Goal: Task Accomplishment & Management: Manage account settings

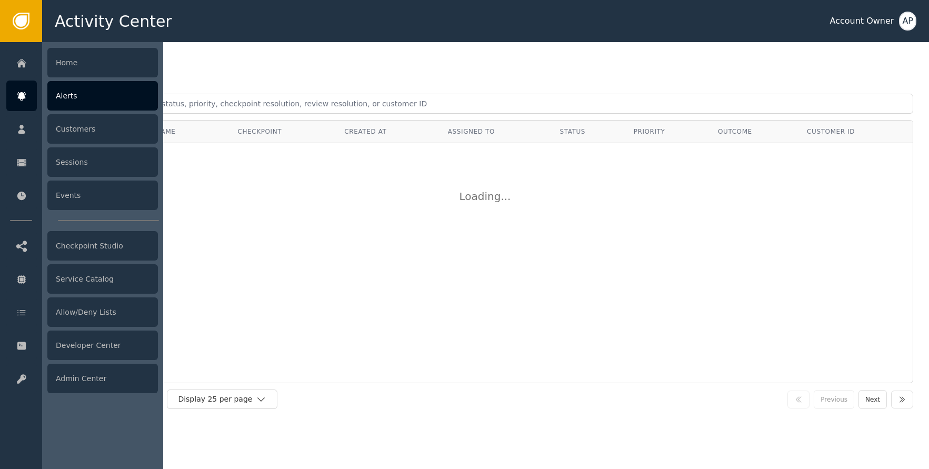
click at [80, 103] on div "Alerts" at bounding box center [102, 95] width 111 height 29
click at [17, 97] on icon at bounding box center [21, 97] width 11 height 12
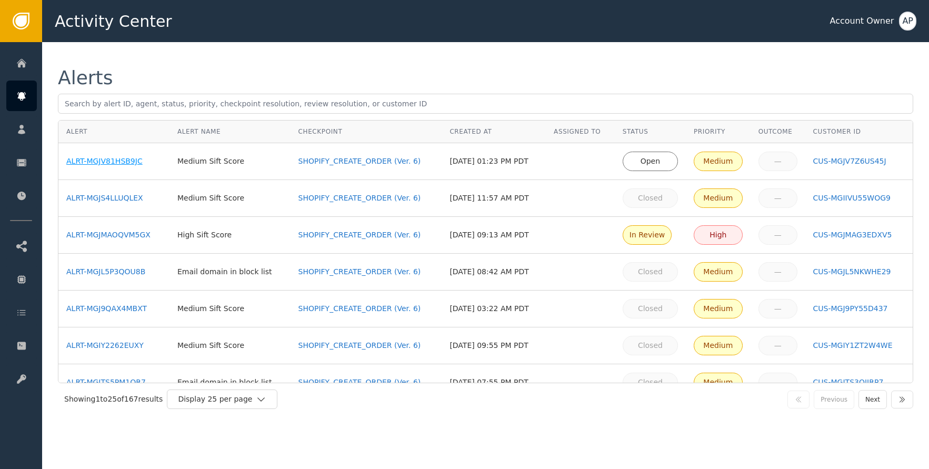
click at [118, 162] on div "ALRT-MGJV81HSB9JC" at bounding box center [113, 161] width 95 height 11
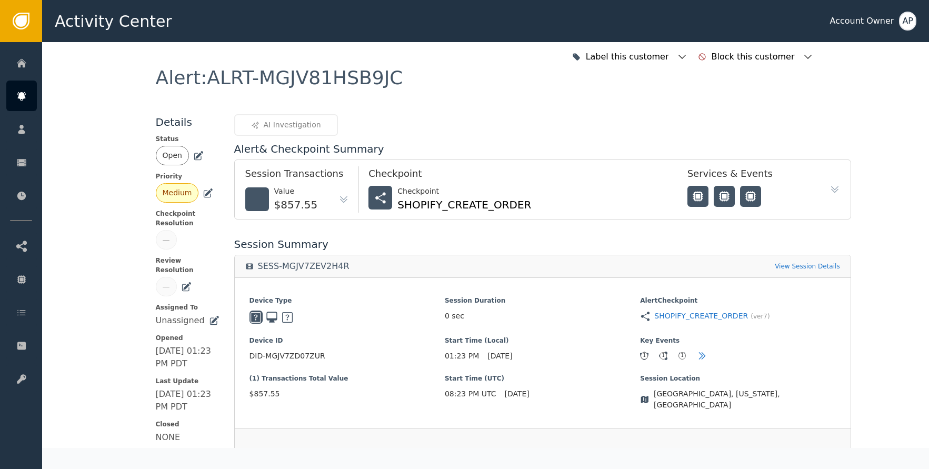
click at [196, 152] on icon at bounding box center [198, 154] width 7 height 7
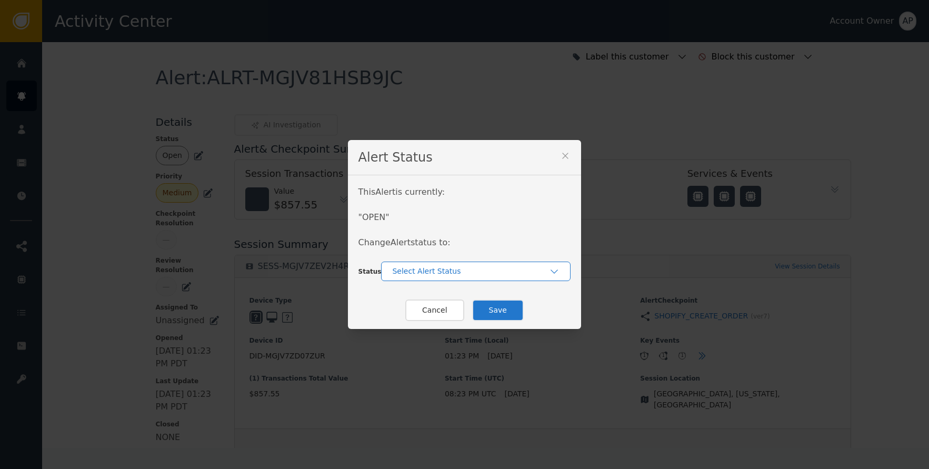
click at [458, 271] on div "Select Alert Status" at bounding box center [470, 271] width 157 height 11
click at [482, 314] on div "Closed" at bounding box center [476, 315] width 169 height 11
click at [496, 314] on button "Save" at bounding box center [498, 311] width 52 height 22
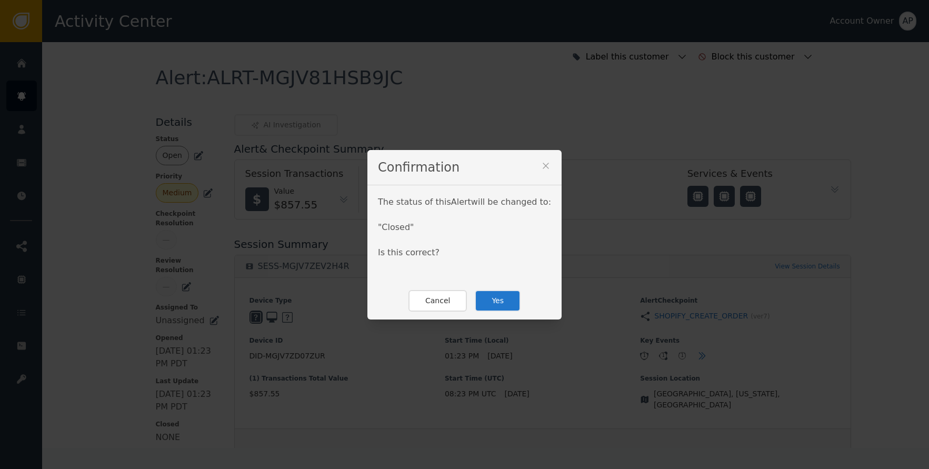
click at [497, 305] on button "Yes" at bounding box center [498, 301] width 46 height 22
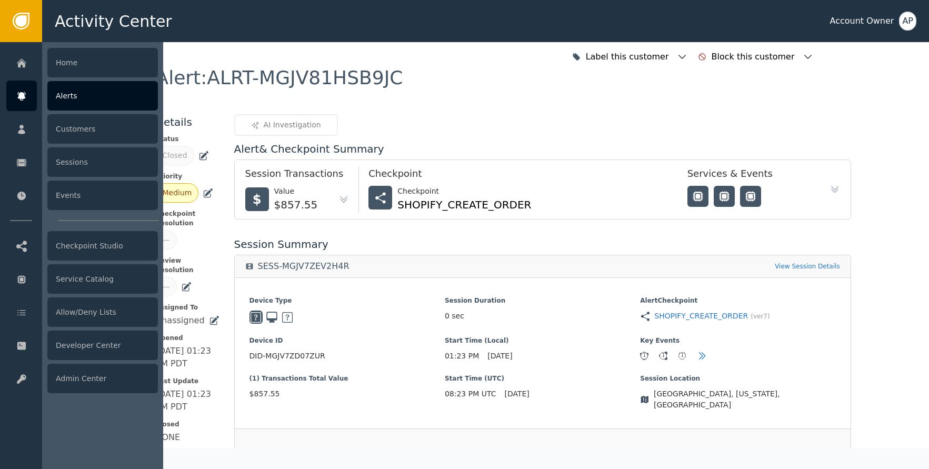
click at [94, 104] on div "Alerts" at bounding box center [102, 95] width 111 height 29
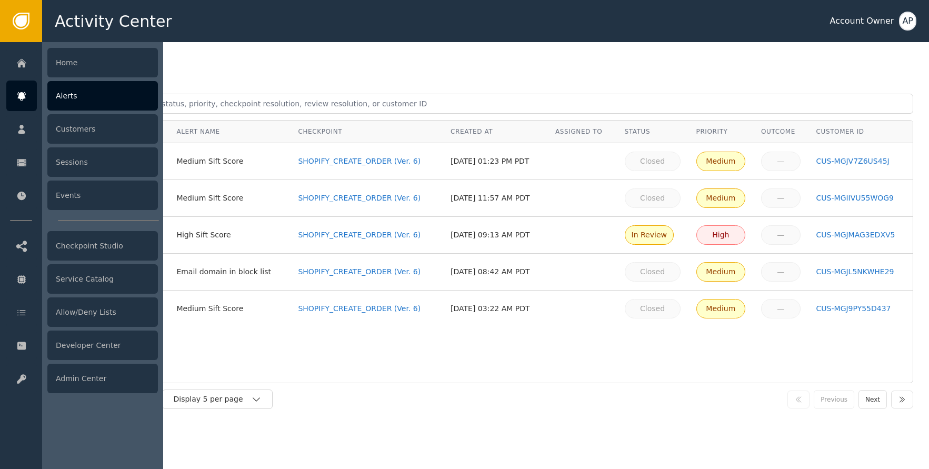
click at [27, 101] on div at bounding box center [21, 96] width 31 height 31
click at [76, 107] on div "Alerts" at bounding box center [102, 95] width 111 height 29
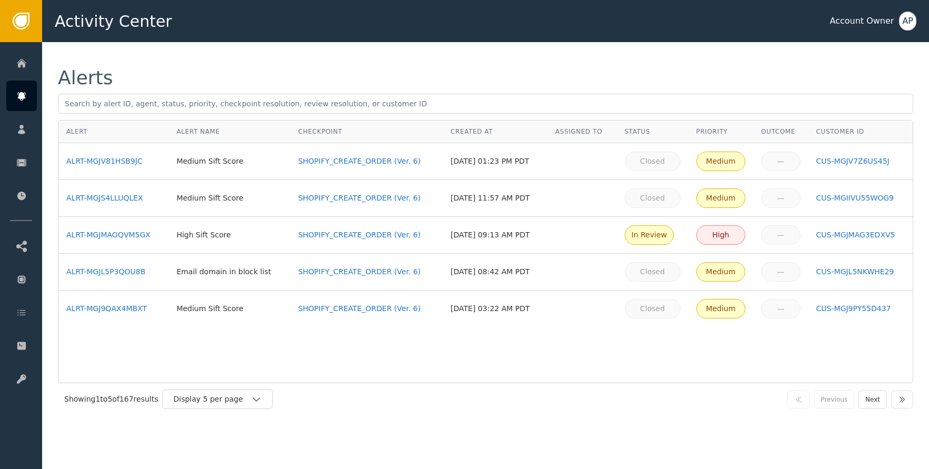
click at [319, 70] on div "Alerts" at bounding box center [486, 77] width 856 height 19
click at [207, 395] on div "Display 5 per page" at bounding box center [212, 399] width 78 height 11
click at [202, 438] on div "Display 25 per page" at bounding box center [220, 443] width 84 height 11
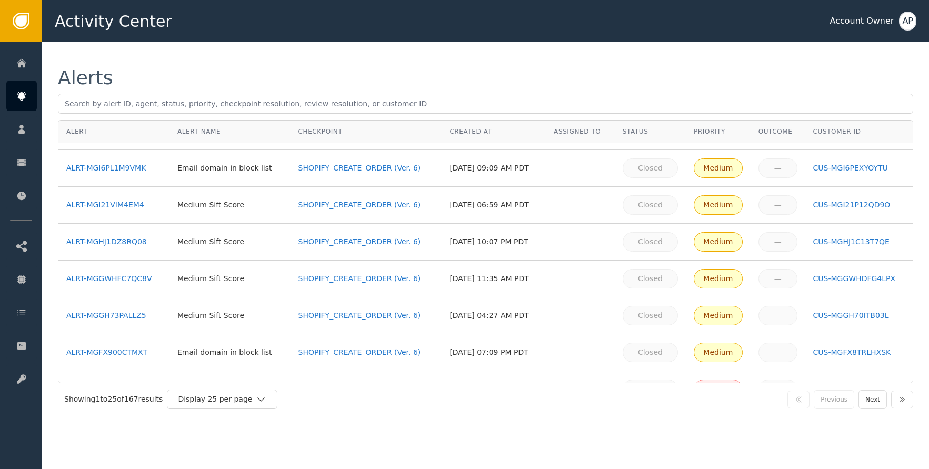
scroll to position [530, 0]
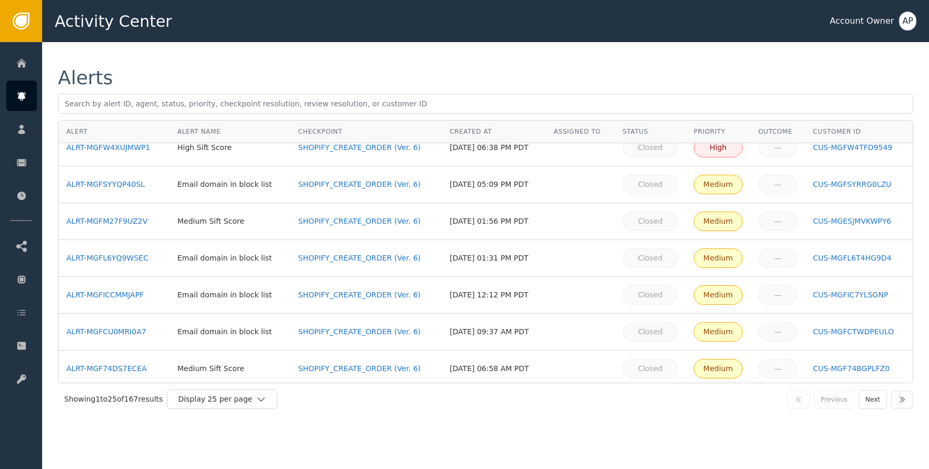
drag, startPoint x: 865, startPoint y: 404, endPoint x: 854, endPoint y: 402, distance: 11.4
click at [864, 404] on button "Next" at bounding box center [873, 399] width 28 height 19
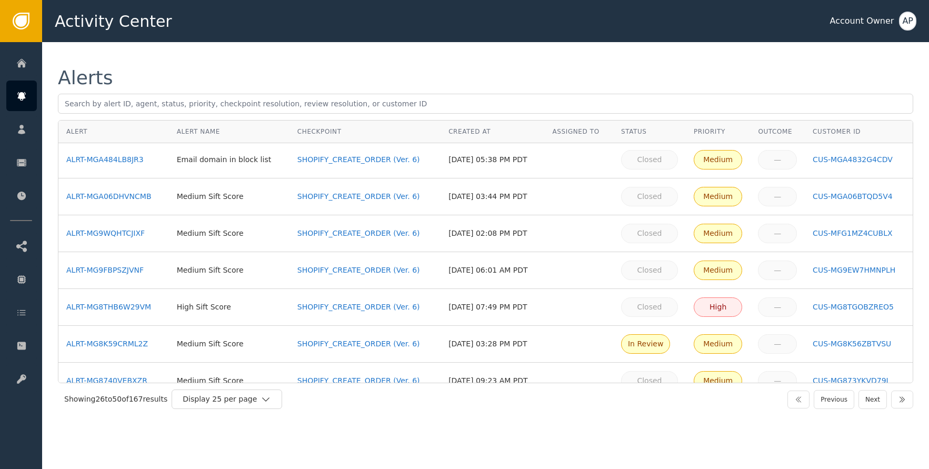
scroll to position [681, 0]
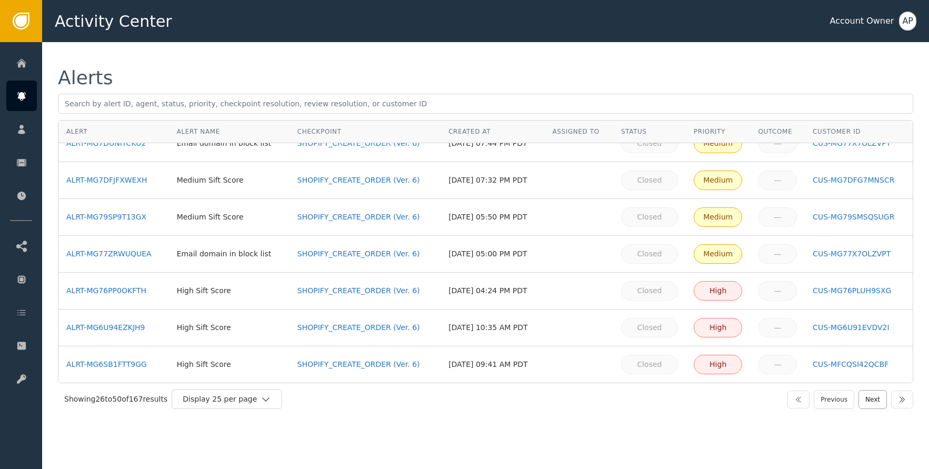
click at [866, 401] on button "Next" at bounding box center [873, 399] width 28 height 19
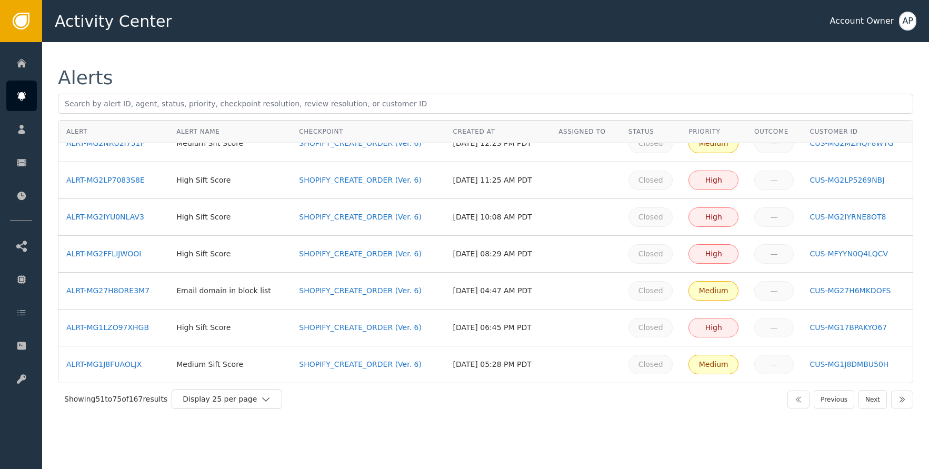
click at [863, 403] on button "Next" at bounding box center [873, 399] width 28 height 19
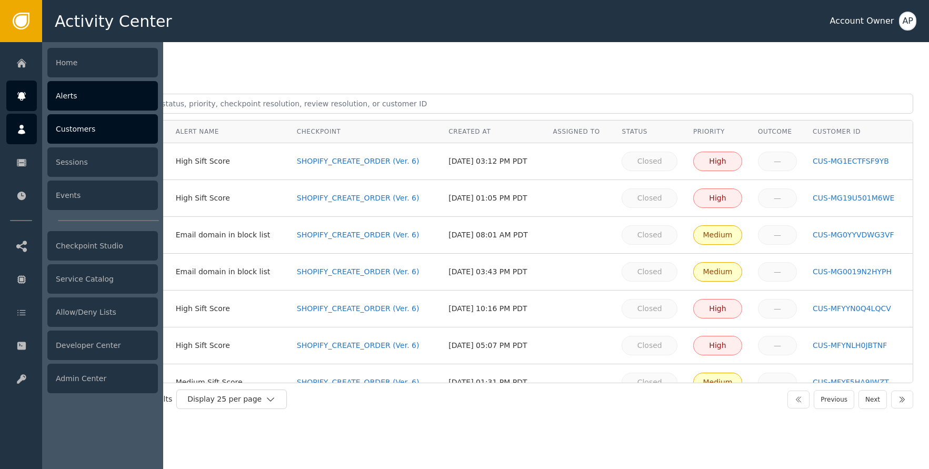
click at [102, 120] on div "Customers" at bounding box center [102, 128] width 111 height 29
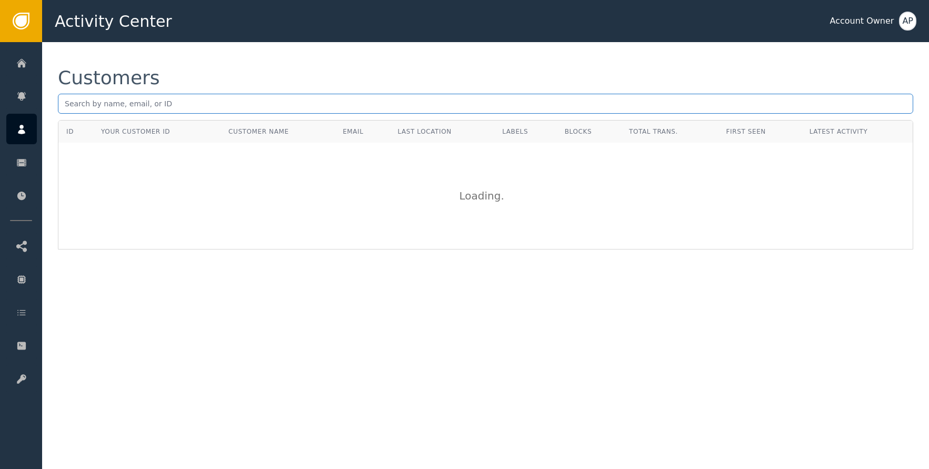
click at [179, 110] on input "text" at bounding box center [486, 104] width 856 height 20
paste input "[PHONE_NUMBER]"
click at [120, 99] on input "[PHONE_NUMBER]" at bounding box center [486, 104] width 856 height 20
paste input "[EMAIL_ADDRESS][DOMAIN_NAME]"
type input "[EMAIL_ADDRESS][DOMAIN_NAME]"
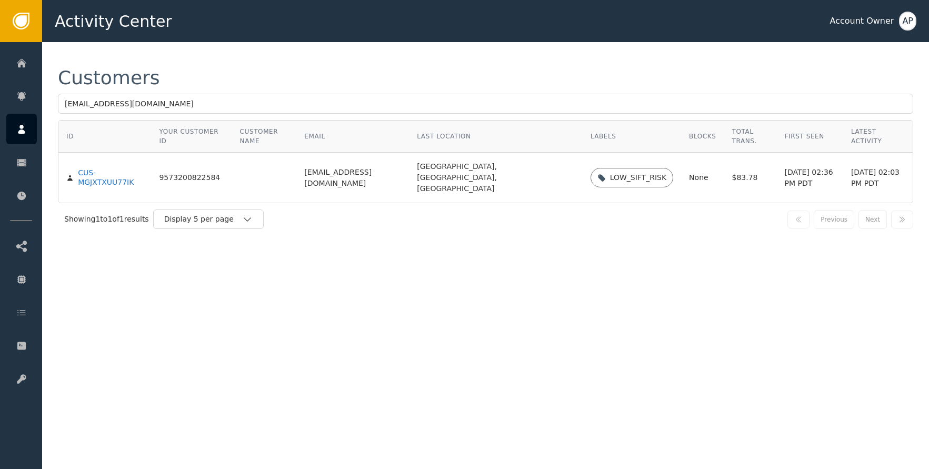
drag, startPoint x: 240, startPoint y: 56, endPoint x: 233, endPoint y: 60, distance: 8.2
click at [241, 56] on div "Customers [EMAIL_ADDRESS][DOMAIN_NAME] ID Your Customer ID Customer Name Email …" at bounding box center [485, 152] width 887 height 220
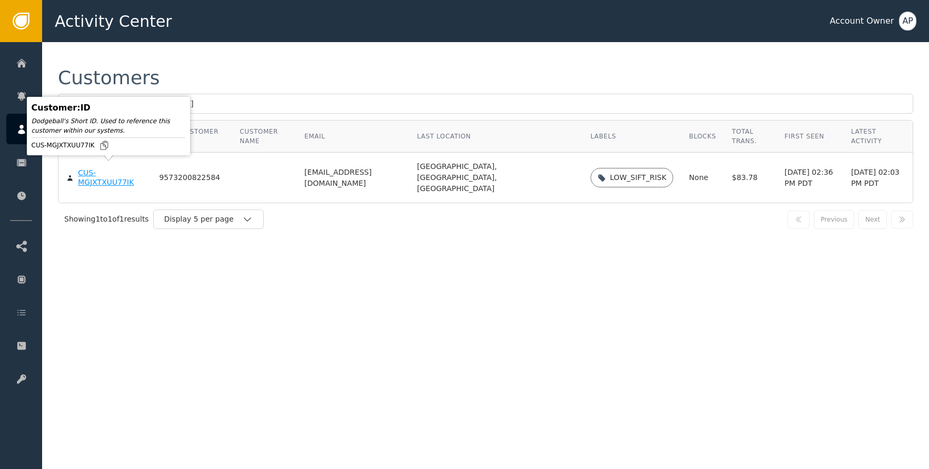
click at [103, 171] on div "CUS-MGJXTXUU77IK" at bounding box center [110, 178] width 65 height 18
